Goal: Information Seeking & Learning: Find specific fact

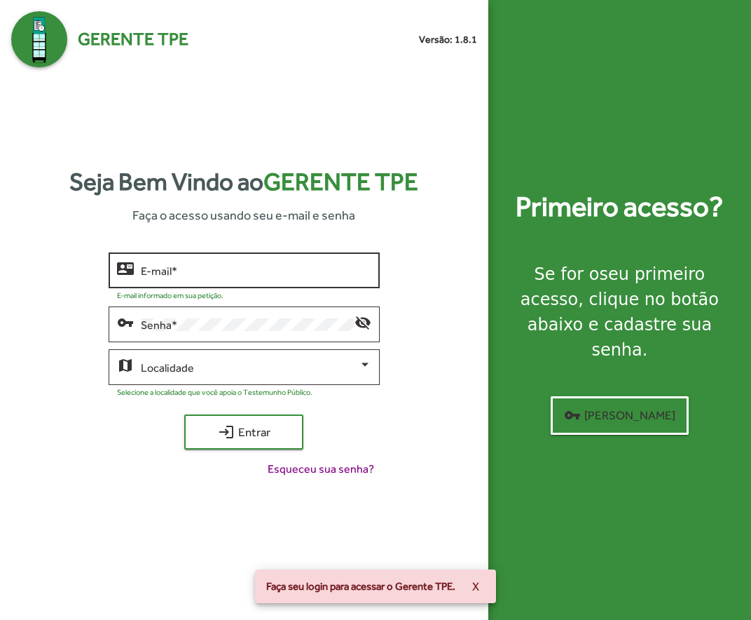
click at [219, 261] on div "E-mail *" at bounding box center [256, 268] width 231 height 39
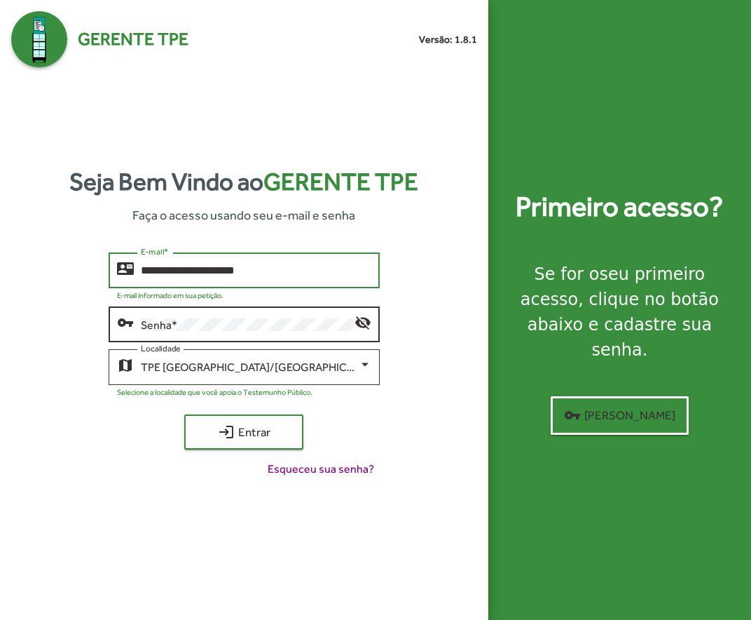
type input "**********"
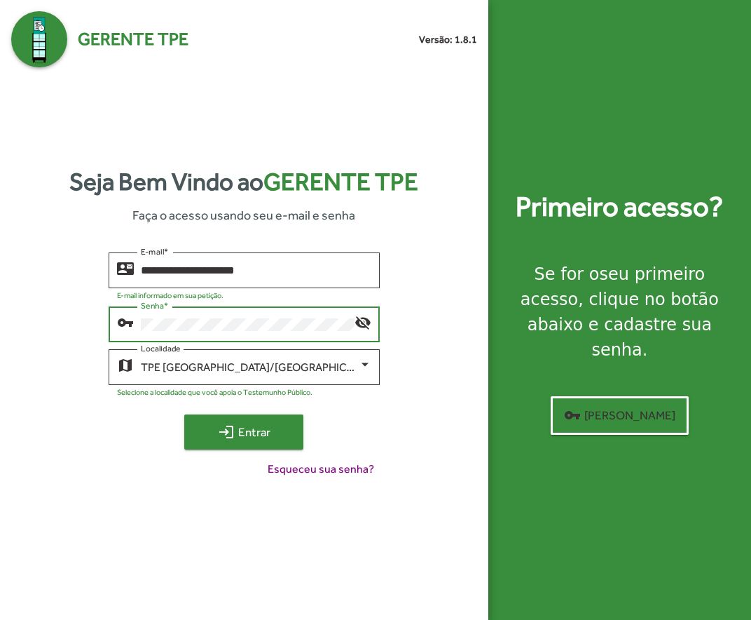
click at [259, 434] on span "login Entrar" at bounding box center [244, 431] width 94 height 25
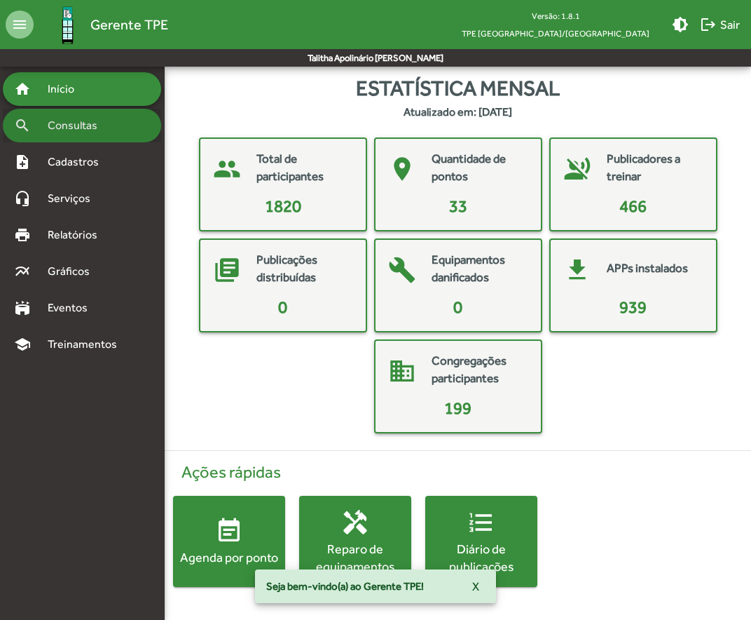
click at [82, 126] on span "Consultas" at bounding box center [77, 125] width 76 height 17
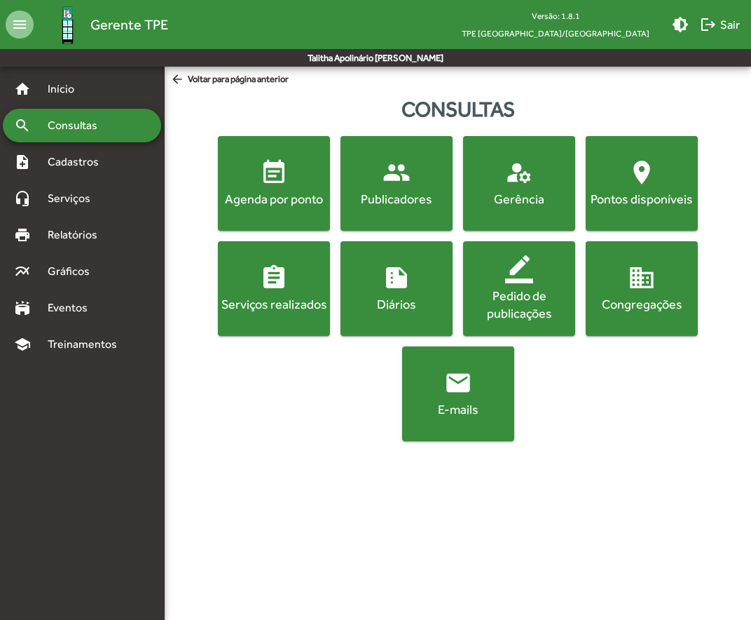
click at [413, 186] on span "people Publicadores" at bounding box center [396, 182] width 107 height 49
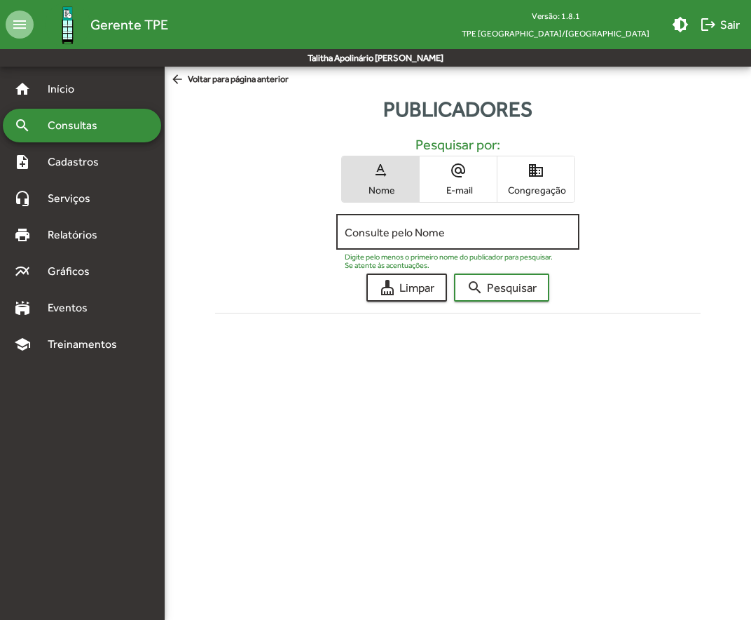
click at [404, 228] on input "Consulte pelo Nome" at bounding box center [458, 232] width 226 height 13
click at [454, 273] on button "search Pesquisar" at bounding box center [501, 287] width 95 height 28
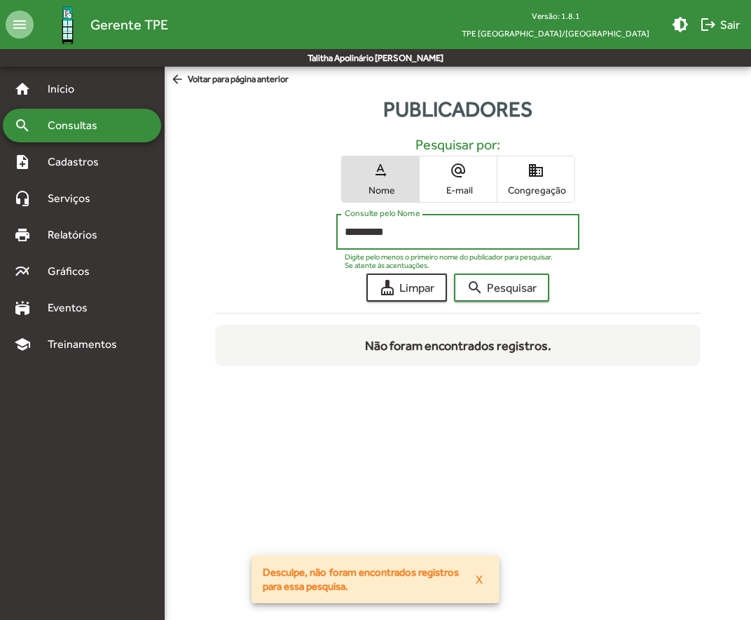
click at [454, 273] on button "search Pesquisar" at bounding box center [501, 287] width 95 height 28
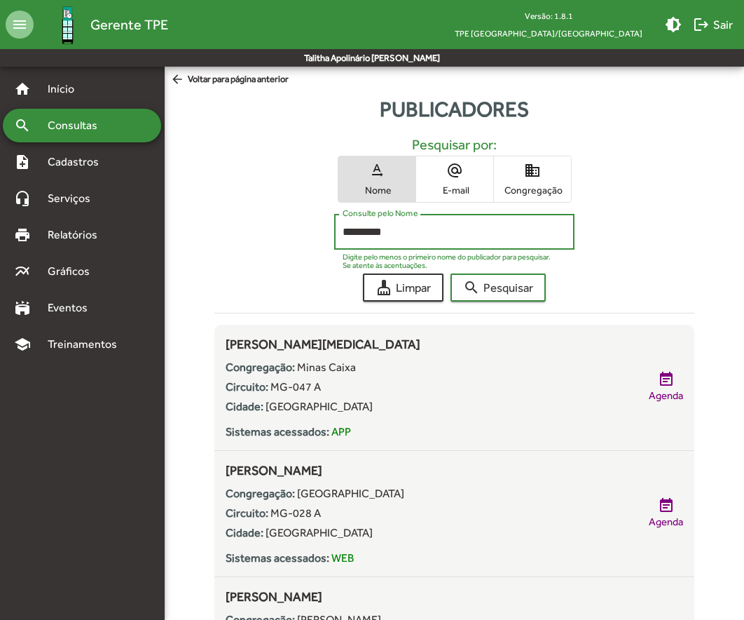
click at [451, 273] on button "search Pesquisar" at bounding box center [498, 287] width 95 height 28
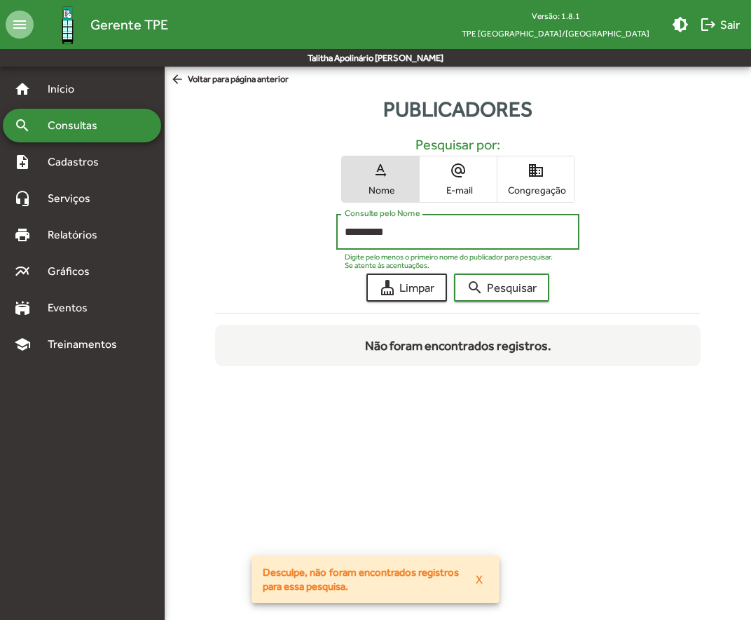
type input "*********"
click at [454, 273] on button "search Pesquisar" at bounding box center [501, 287] width 95 height 28
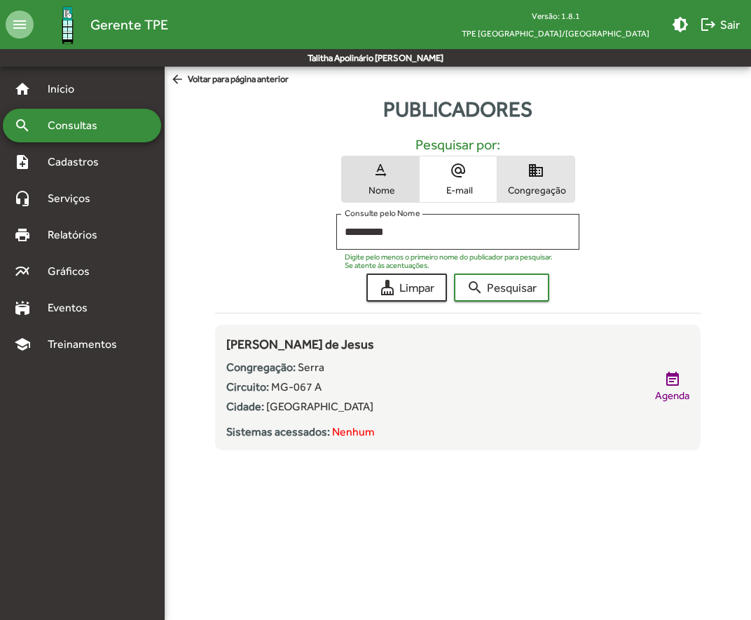
click at [535, 185] on span "Congregação" at bounding box center [536, 190] width 70 height 13
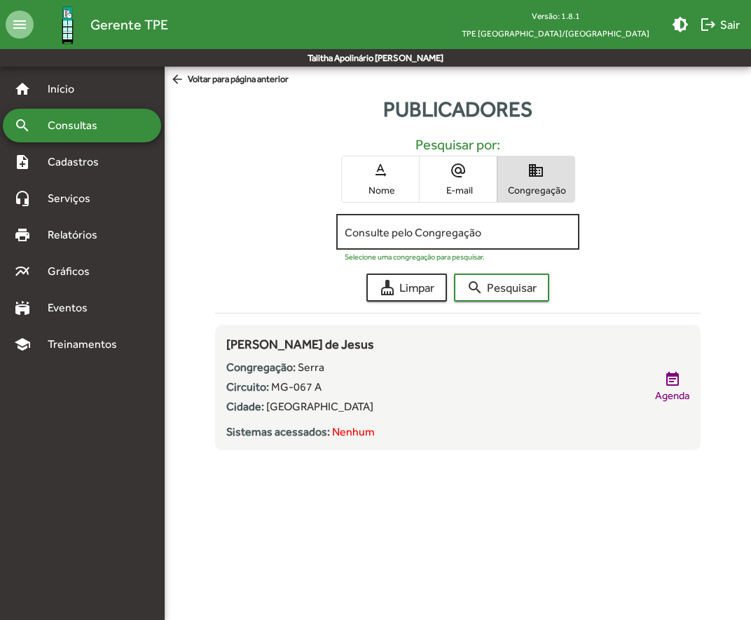
click at [413, 224] on div "Consulte pelo Congregação" at bounding box center [458, 230] width 226 height 39
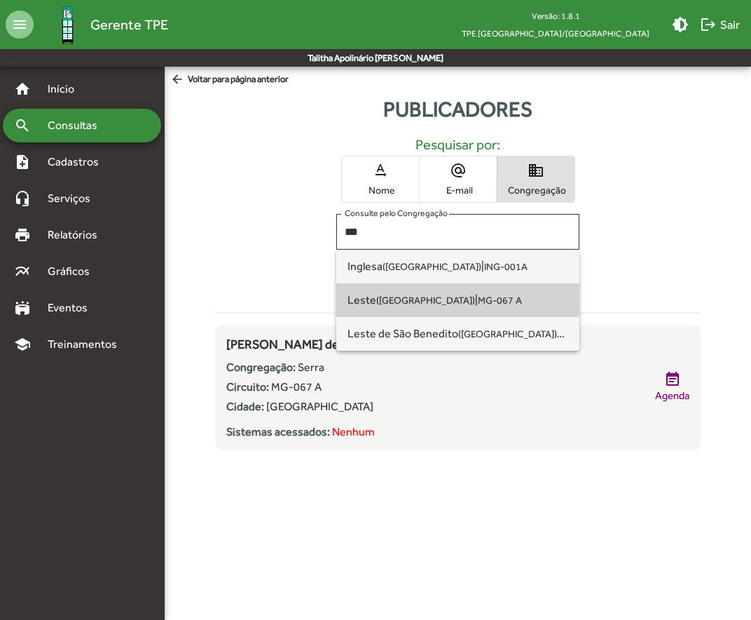
click at [406, 297] on small "([GEOGRAPHIC_DATA])" at bounding box center [425, 299] width 99 height 11
type input "**********"
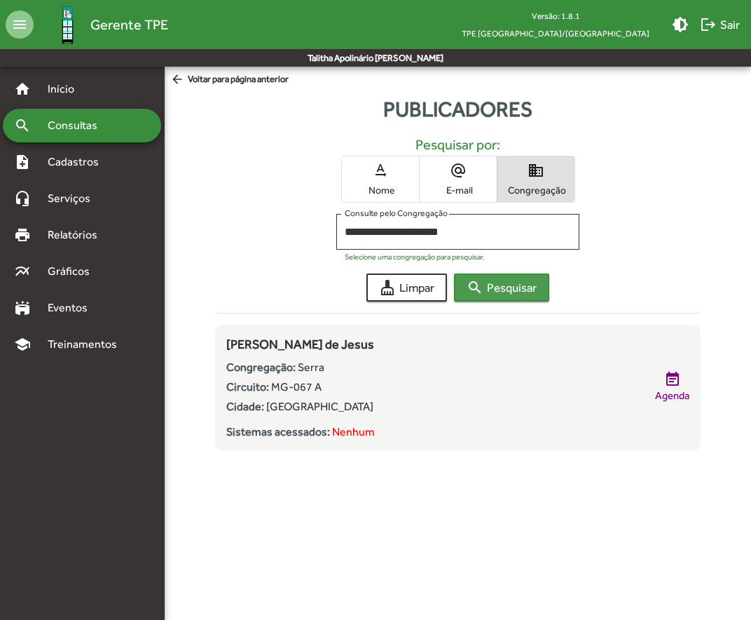
click at [492, 298] on span "search Pesquisar" at bounding box center [502, 287] width 70 height 25
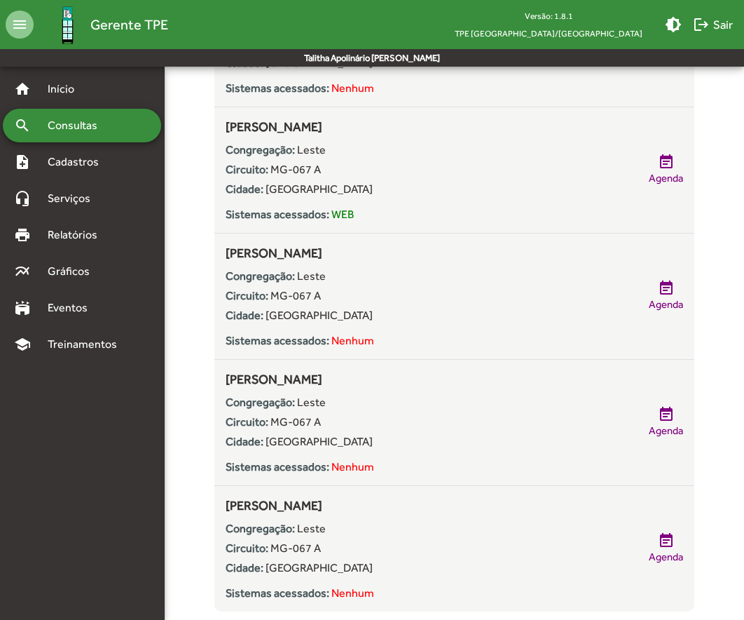
scroll to position [4153, 0]
